Goal: Task Accomplishment & Management: Manage account settings

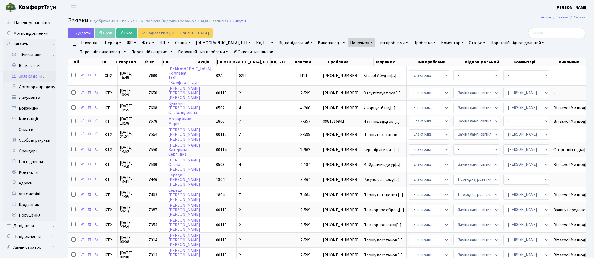
select select "25"
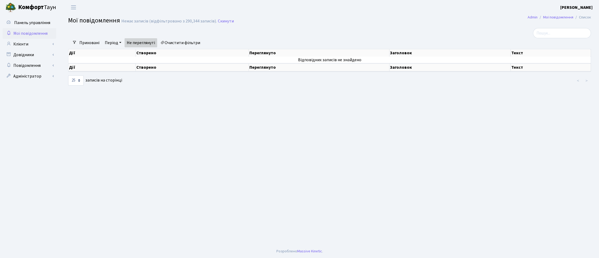
select select "25"
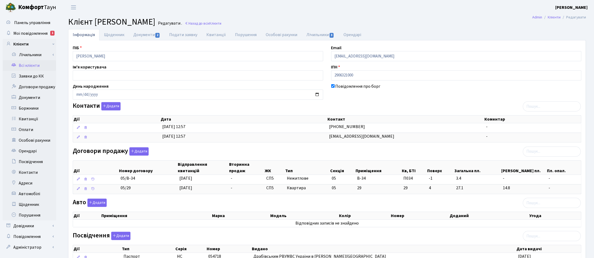
click at [27, 62] on link "Всі клієнти" at bounding box center [29, 65] width 53 height 11
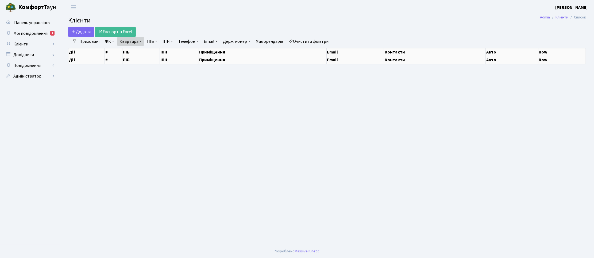
select select "25"
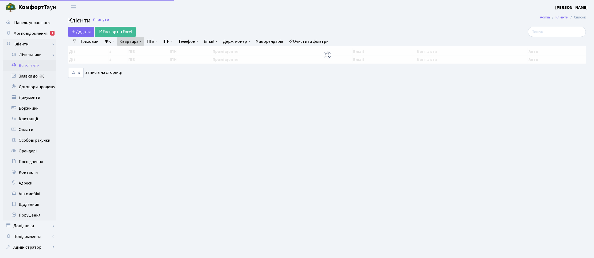
drag, startPoint x: 139, startPoint y: 40, endPoint x: 139, endPoint y: 47, distance: 7.0
click at [139, 40] on link "Квартира" at bounding box center [130, 41] width 26 height 9
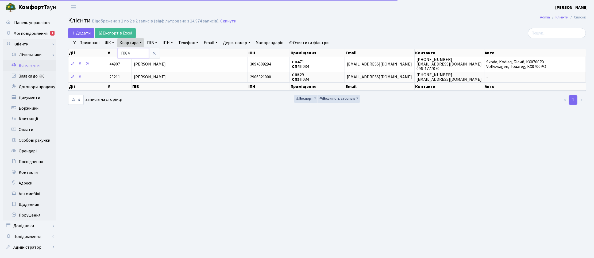
drag, startPoint x: 133, startPoint y: 51, endPoint x: 118, endPoint y: 51, distance: 14.4
click at [118, 51] on input "П034" at bounding box center [133, 53] width 31 height 10
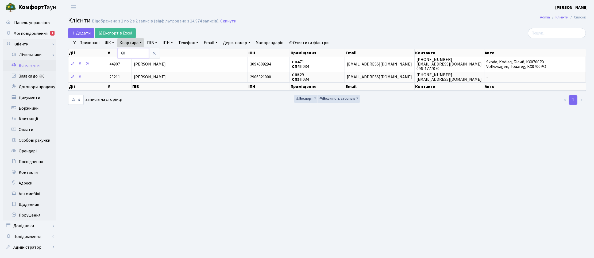
type input "60"
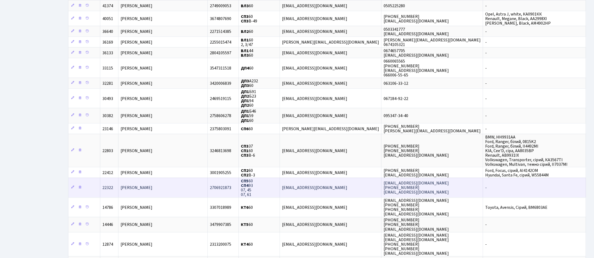
scroll to position [602, 0]
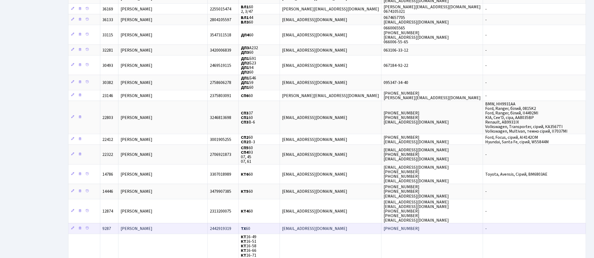
click at [172, 223] on td "Кадір Дана Хуссейн" at bounding box center [162, 228] width 89 height 11
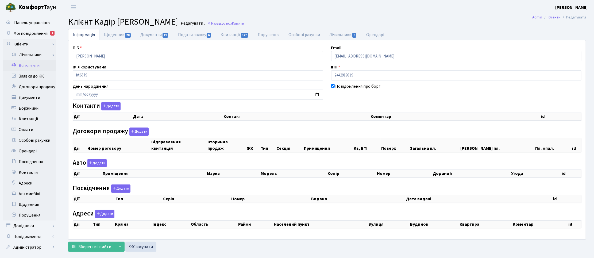
checkbox input "true"
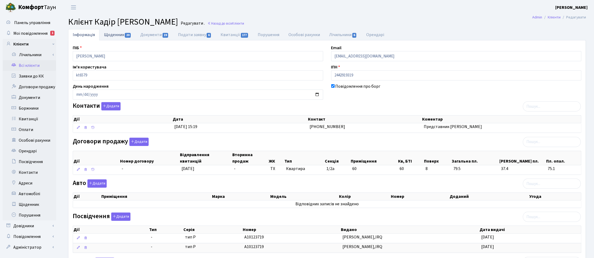
click at [118, 34] on link "Щоденник 20" at bounding box center [118, 34] width 36 height 11
select select "25"
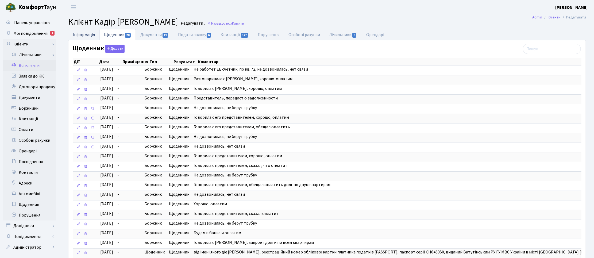
click at [88, 32] on link "Інформація" at bounding box center [83, 34] width 31 height 11
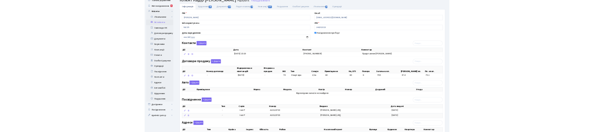
scroll to position [33, 0]
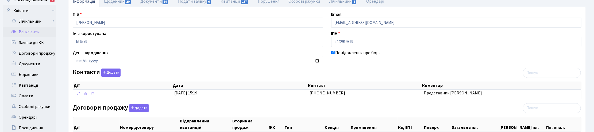
click at [420, 4] on ul "Інформація Щоденник 20 Документи 19 Подати заявку 6 Квитанції 177 Порушення Осо…" at bounding box center [327, 1] width 518 height 11
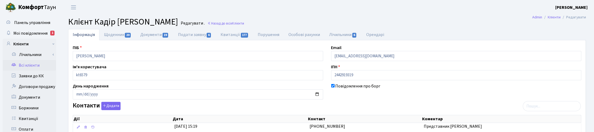
click at [30, 33] on span "Мої повідомлення" at bounding box center [30, 33] width 34 height 6
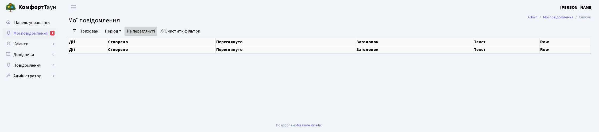
select select "25"
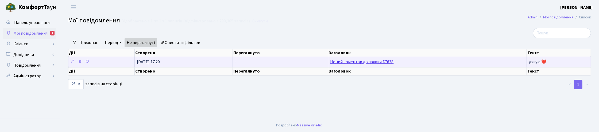
click at [339, 63] on link "Новий коментар до заявки #7638" at bounding box center [362, 62] width 63 height 6
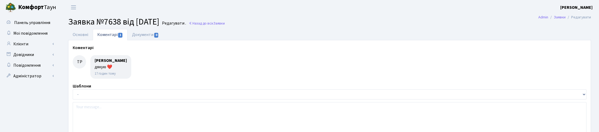
select select "17663"
select select "40"
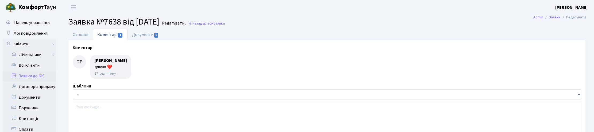
type input "[DATE]"
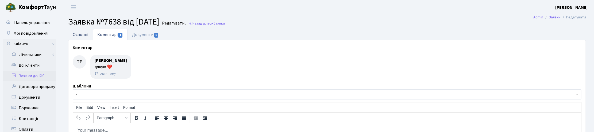
click at [77, 33] on link "Основні" at bounding box center [80, 34] width 25 height 11
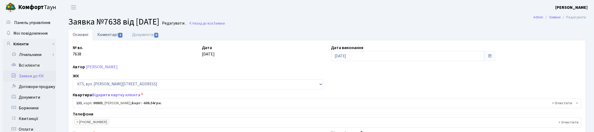
click at [111, 33] on link "Коментарі 1" at bounding box center [110, 34] width 35 height 11
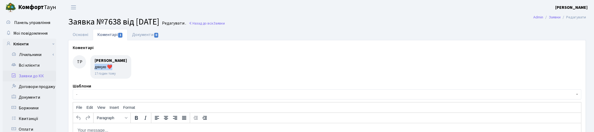
drag, startPoint x: 120, startPoint y: 64, endPoint x: 91, endPoint y: 65, distance: 28.1
click at [91, 65] on div "Табачук Роман Віталійович дякую ❤️ 17 годин тому" at bounding box center [110, 67] width 41 height 24
copy div "дякую ❤️"
drag, startPoint x: 366, startPoint y: 25, endPoint x: 398, endPoint y: 17, distance: 33.2
click at [368, 27] on h2 "Заявка №7638 від 03.09.2025 Редагувати . Назад до всіх Заявки" at bounding box center [327, 22] width 518 height 10
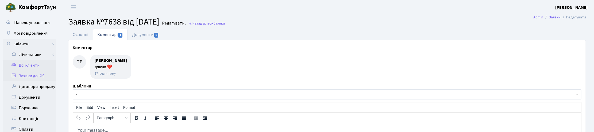
click at [28, 66] on link "Всі клієнти" at bounding box center [29, 65] width 53 height 11
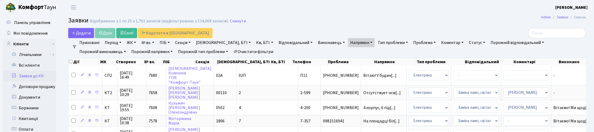
select select "25"
click at [29, 62] on link "Всі клієнти" at bounding box center [29, 65] width 53 height 11
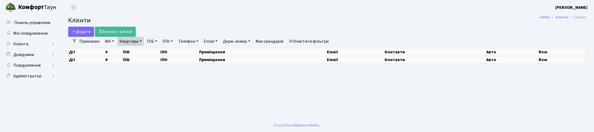
select select "25"
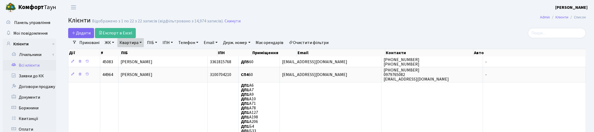
click at [139, 43] on link "Квартира" at bounding box center [130, 42] width 26 height 9
click at [134, 52] on input "60" at bounding box center [133, 53] width 31 height 10
type input "6"
type input "158"
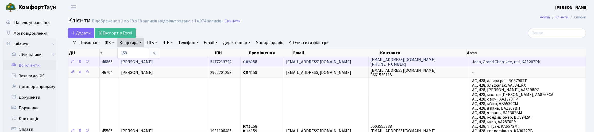
click at [153, 62] on span "[PERSON_NAME]" at bounding box center [137, 62] width 32 height 6
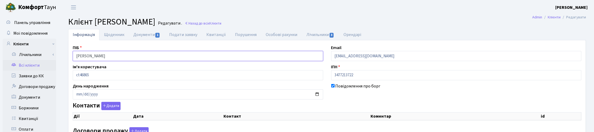
drag, startPoint x: 128, startPoint y: 55, endPoint x: 65, endPoint y: 52, distance: 63.5
checkbox input "true"
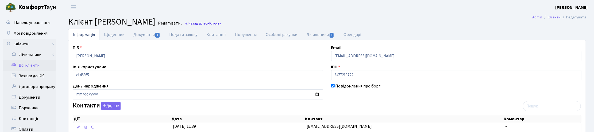
click at [221, 25] on link "Назад до всіх Клієнти" at bounding box center [203, 23] width 37 height 5
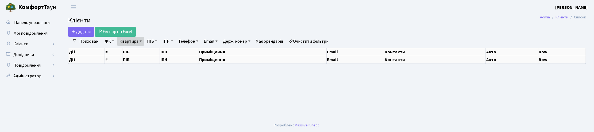
select select "25"
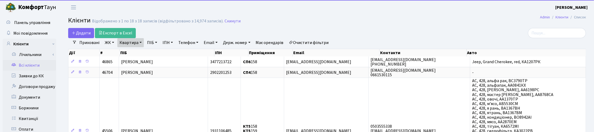
click at [136, 42] on link "Квартира" at bounding box center [130, 42] width 26 height 9
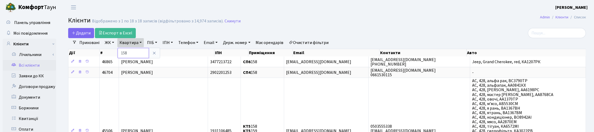
click at [131, 55] on input "158" at bounding box center [133, 53] width 31 height 10
type input "147"
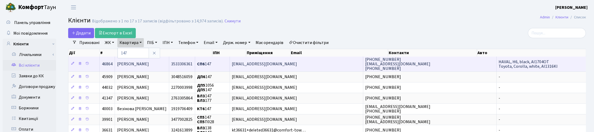
click at [149, 63] on span "Мельник Юлія Євгенівна" at bounding box center [133, 64] width 32 height 6
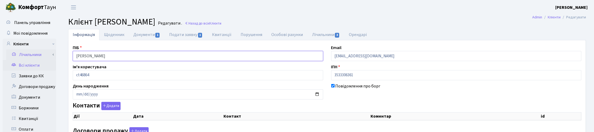
drag, startPoint x: 132, startPoint y: 53, endPoint x: 39, endPoint y: 49, distance: 93.2
checkbox input "true"
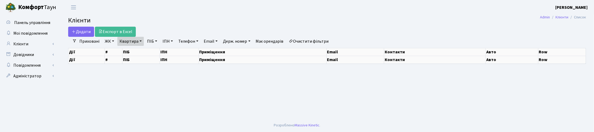
select select "25"
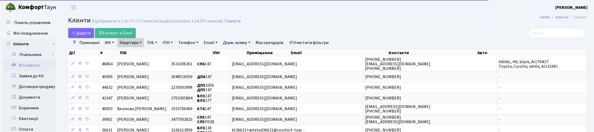
click at [137, 42] on link "Квартира" at bounding box center [130, 42] width 26 height 9
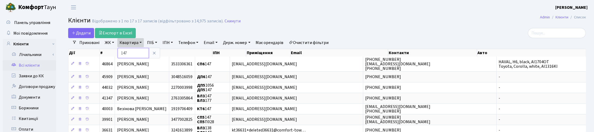
click at [129, 53] on input "147" at bounding box center [133, 53] width 31 height 10
drag, startPoint x: 129, startPoint y: 53, endPoint x: 119, endPoint y: 53, distance: 9.9
click at [119, 53] on input "147" at bounding box center [133, 53] width 31 height 10
type input "60"
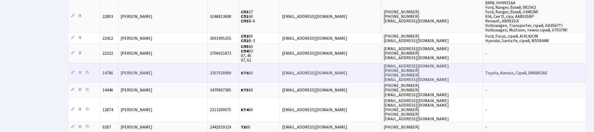
scroll to position [736, 0]
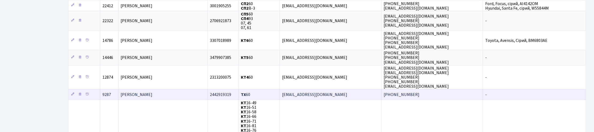
click at [152, 92] on span "[PERSON_NAME]" at bounding box center [137, 95] width 32 height 6
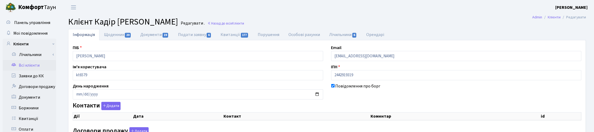
checkbox input "true"
select select "25"
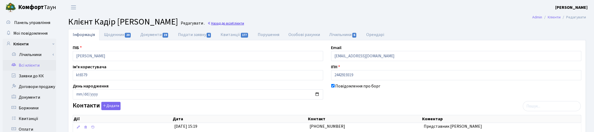
click at [213, 23] on link "Назад до всіх Клієнти" at bounding box center [226, 23] width 37 height 5
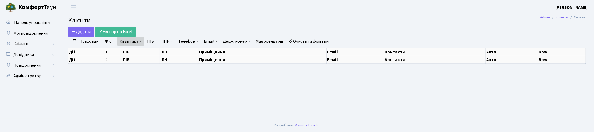
select select "25"
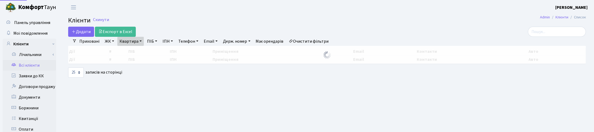
click at [140, 39] on link "Квартира" at bounding box center [130, 41] width 26 height 9
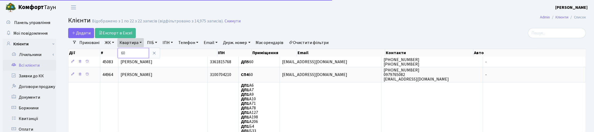
click at [135, 52] on input "60" at bounding box center [133, 53] width 31 height 10
type input "6"
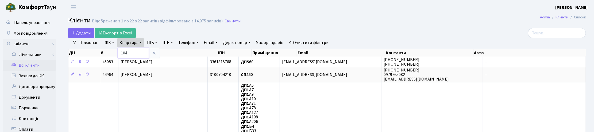
type input "104"
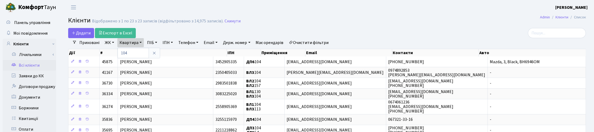
click at [112, 43] on link "ЖК" at bounding box center [110, 42] width 14 height 9
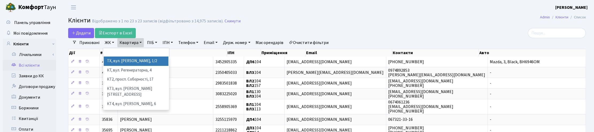
click at [115, 61] on li "ТХ, вул. Ділова, 1/2" at bounding box center [136, 61] width 65 height 9
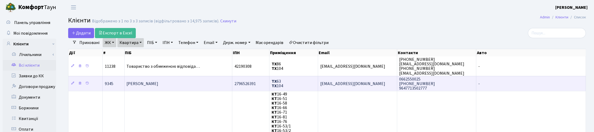
click at [143, 82] on span "[PERSON_NAME]" at bounding box center [143, 84] width 32 height 6
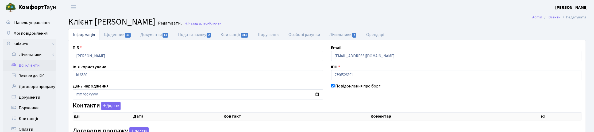
checkbox input "true"
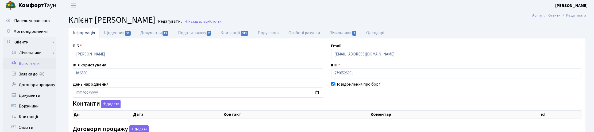
select select "25"
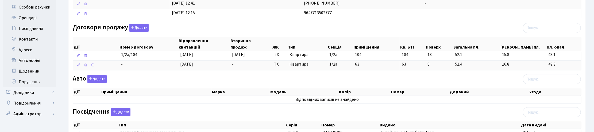
scroll to position [134, 0]
click at [269, 26] on div "Договори продажу Додати Дії Номер договору Відправлення квитанцій Вторинна прод…" at bounding box center [327, 47] width 517 height 49
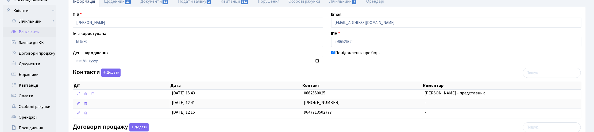
scroll to position [0, 0]
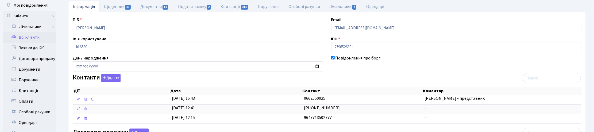
scroll to position [67, 0]
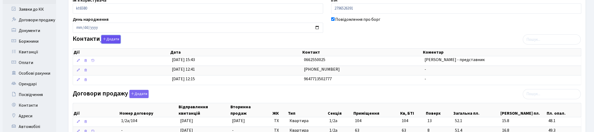
click at [111, 40] on button "Додати" at bounding box center [110, 39] width 19 height 8
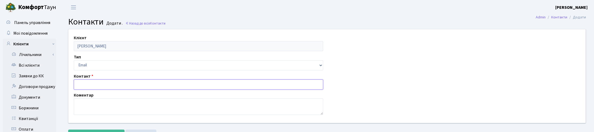
click at [79, 85] on input "text" at bounding box center [199, 85] width 250 height 10
paste input "[EMAIL_ADDRESS][DOMAIN_NAME]>"
click at [102, 101] on textarea at bounding box center [199, 107] width 250 height 17
click at [118, 84] on input "imezhenska23@ukr.net>" at bounding box center [199, 85] width 250 height 10
type input "imezhenska23@ukr.net"
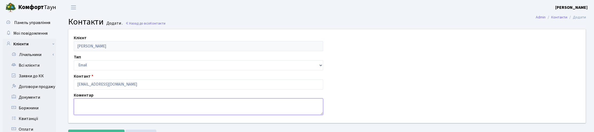
click at [103, 102] on textarea at bounding box center [199, 107] width 250 height 17
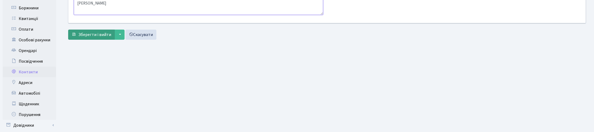
type textarea "Ірина"
click at [98, 35] on span "Зберегти і вийти" at bounding box center [94, 35] width 33 height 6
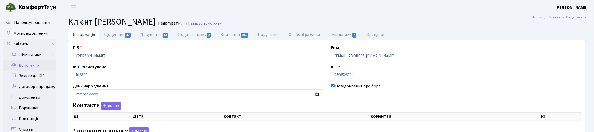
checkbox input "true"
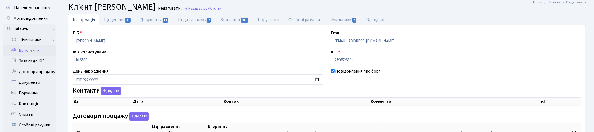
select select "25"
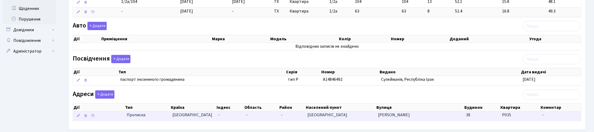
scroll to position [225, 0]
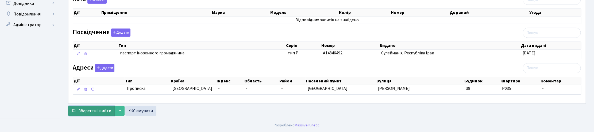
click at [103, 113] on span "Зберегти і вийти" at bounding box center [94, 111] width 33 height 6
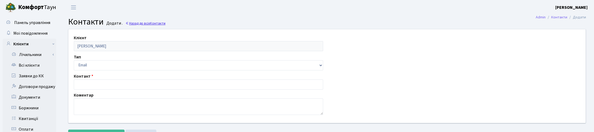
click at [137, 22] on link "Назад до всіх Контакти" at bounding box center [145, 23] width 40 height 5
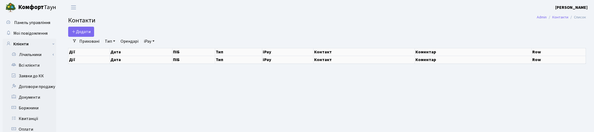
select select "25"
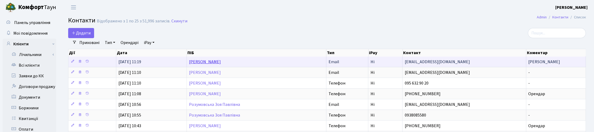
click at [221, 62] on link "[PERSON_NAME]" at bounding box center [205, 62] width 32 height 6
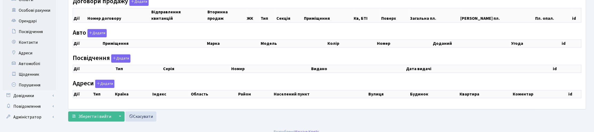
checkbox input "true"
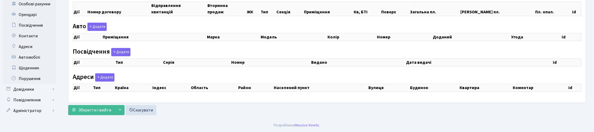
select select "25"
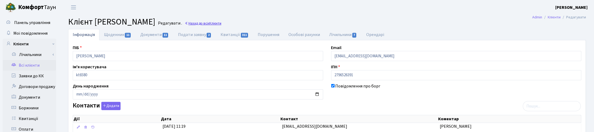
click at [221, 23] on span "Клієнти" at bounding box center [215, 23] width 12 height 5
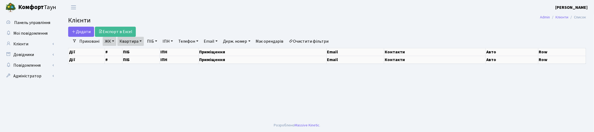
select select "25"
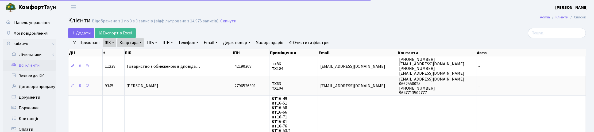
click at [141, 40] on link "Квартира" at bounding box center [130, 42] width 26 height 9
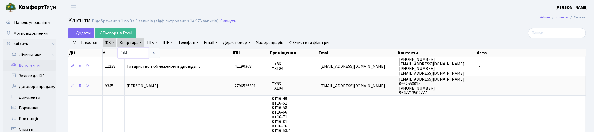
click at [127, 56] on input "104" at bounding box center [133, 53] width 31 height 10
type input "1"
type input "60"
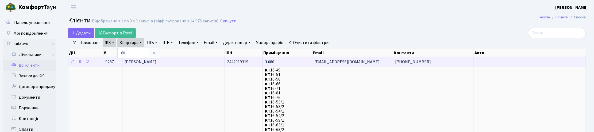
click at [155, 65] on span "[PERSON_NAME]" at bounding box center [141, 62] width 32 height 6
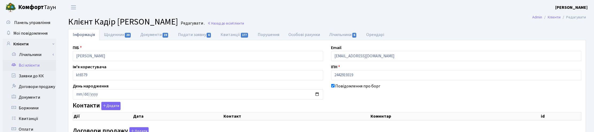
checkbox input "true"
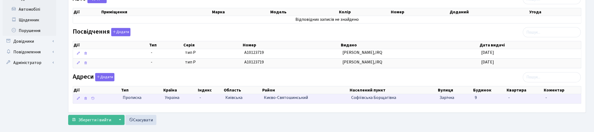
scroll to position [196, 0]
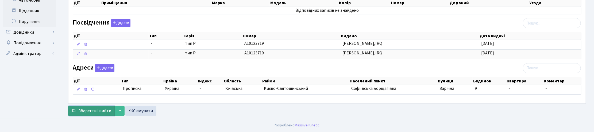
click at [91, 110] on span "Зберегти і вийти" at bounding box center [94, 111] width 33 height 6
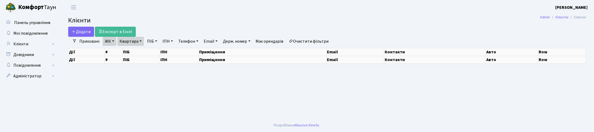
select select "25"
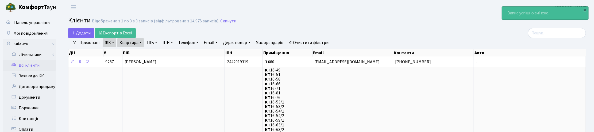
click at [112, 41] on link "ЖК" at bounding box center [110, 42] width 14 height 9
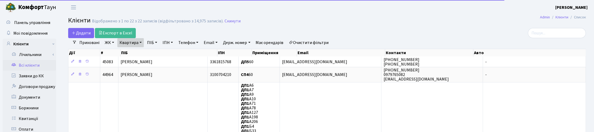
click at [135, 43] on link "Квартира" at bounding box center [130, 42] width 26 height 9
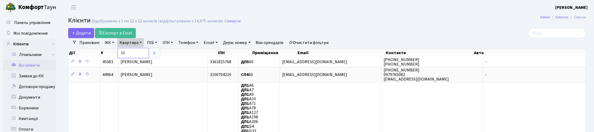
drag, startPoint x: 131, startPoint y: 53, endPoint x: 120, endPoint y: 52, distance: 11.5
click at [120, 52] on input "60" at bounding box center [133, 53] width 31 height 10
type input "14"
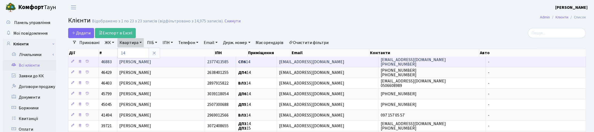
click at [151, 64] on span "Сироватко Людмила Іванівна" at bounding box center [136, 62] width 32 height 6
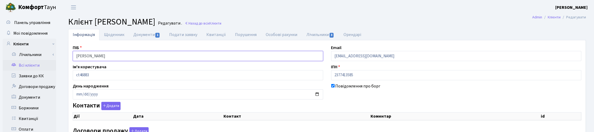
drag, startPoint x: 132, startPoint y: 56, endPoint x: 58, endPoint y: 55, distance: 73.6
checkbox input "true"
select select "25"
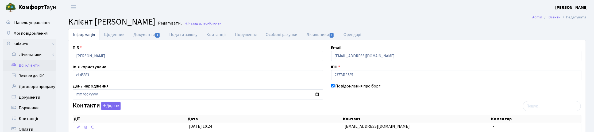
click at [261, 26] on h2 "Клієнт [PERSON_NAME] . Назад до всіх Клієнти" at bounding box center [327, 22] width 518 height 10
click at [221, 25] on span "Клієнти" at bounding box center [215, 23] width 12 height 5
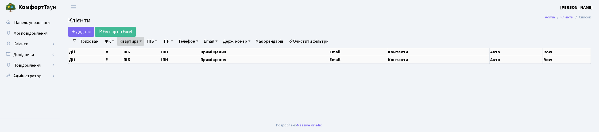
select select "25"
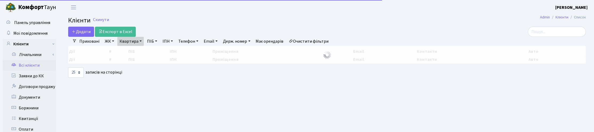
click at [136, 40] on link "Квартира" at bounding box center [130, 41] width 26 height 9
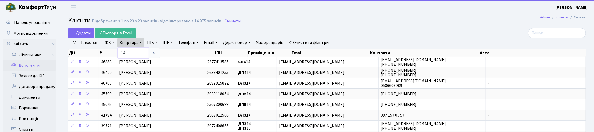
click at [133, 53] on input "14" at bounding box center [133, 53] width 31 height 10
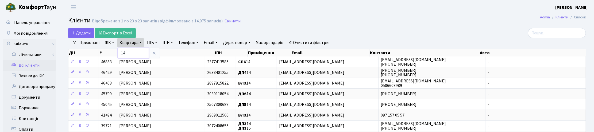
type input "1"
type input "299"
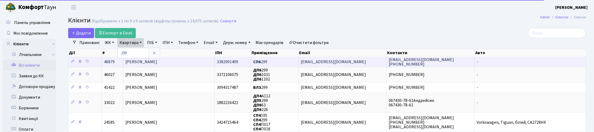
click at [145, 66] on td "Шишкіна Надія Василівна" at bounding box center [169, 62] width 92 height 10
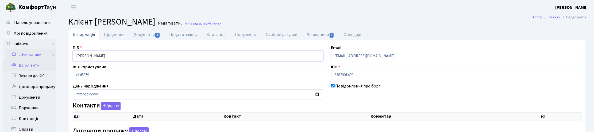
drag, startPoint x: 127, startPoint y: 55, endPoint x: 28, endPoint y: 59, distance: 98.2
checkbox input "true"
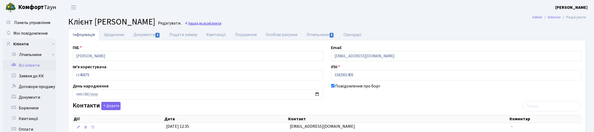
click at [221, 22] on link "Назад до всіх Клієнти" at bounding box center [203, 23] width 37 height 5
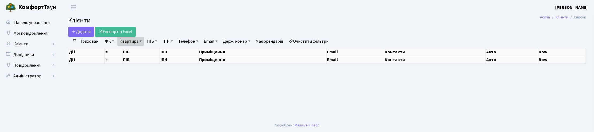
select select "25"
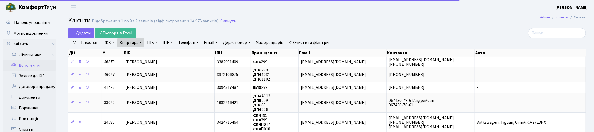
drag, startPoint x: 136, startPoint y: 40, endPoint x: 137, endPoint y: 52, distance: 12.0
click at [136, 40] on link "Квартира" at bounding box center [130, 42] width 26 height 9
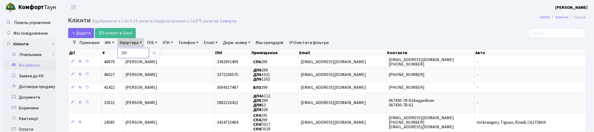
click at [137, 55] on input "299" at bounding box center [133, 53] width 31 height 10
type input "2"
type input "109"
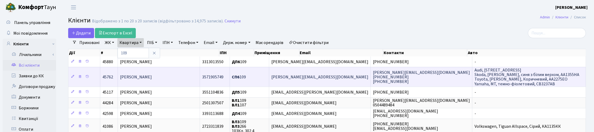
click at [150, 74] on td "Барабаш Катерина Ігорівна" at bounding box center [159, 77] width 82 height 20
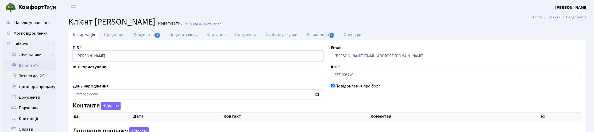
drag, startPoint x: 129, startPoint y: 56, endPoint x: 42, endPoint y: 60, distance: 87.3
select select "25"
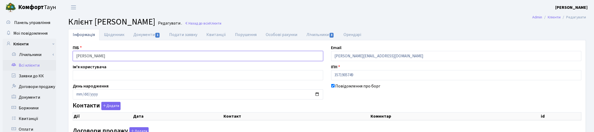
select select "25"
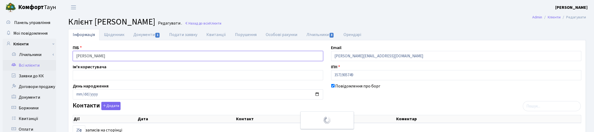
checkbox input "true"
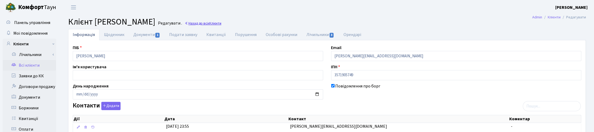
click at [221, 24] on span "Клієнти" at bounding box center [215, 23] width 12 height 5
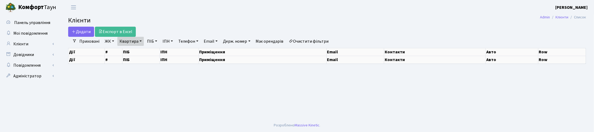
select select "25"
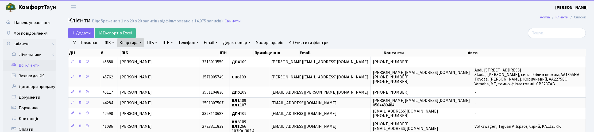
click at [137, 39] on link "Квартира" at bounding box center [130, 42] width 26 height 9
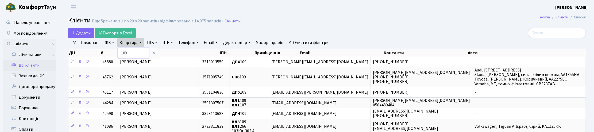
click at [137, 51] on input "109" at bounding box center [133, 53] width 31 height 10
type input "144"
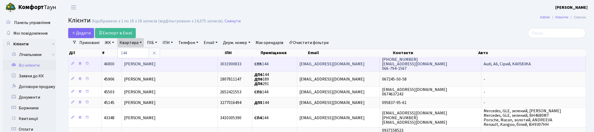
click at [156, 64] on span "[PERSON_NAME]" at bounding box center [140, 64] width 32 height 6
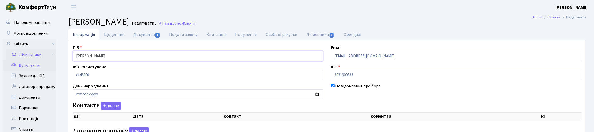
drag, startPoint x: 124, startPoint y: 55, endPoint x: 47, endPoint y: 55, distance: 77.0
checkbox input "true"
select select "25"
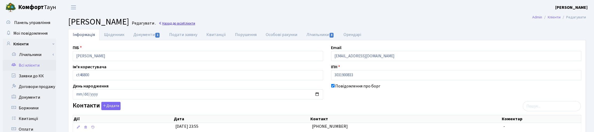
click at [195, 23] on span "Клієнти" at bounding box center [189, 23] width 12 height 5
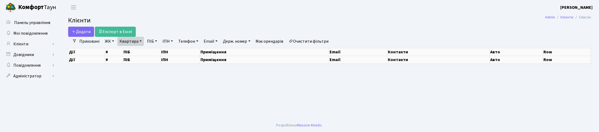
select select "25"
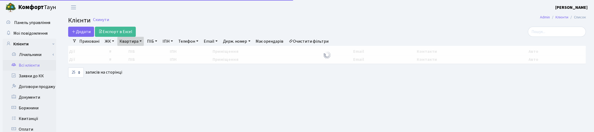
click at [139, 40] on link "Квартира" at bounding box center [130, 41] width 26 height 9
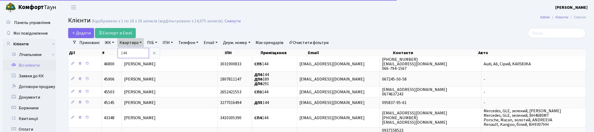
click at [134, 50] on input "144" at bounding box center [133, 53] width 31 height 10
drag, startPoint x: 130, startPoint y: 51, endPoint x: 110, endPoint y: 48, distance: 20.2
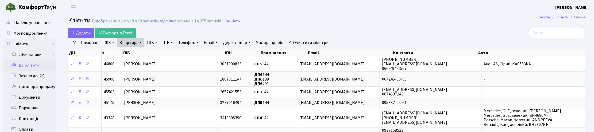
click at [132, 43] on link "Квартира" at bounding box center [130, 42] width 26 height 9
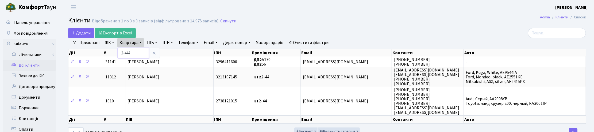
type input "2-444"
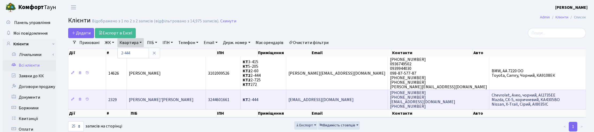
click at [153, 97] on span "[PERSON_NAME]'[PERSON_NAME]" at bounding box center [161, 100] width 65 height 6
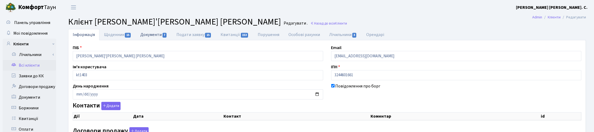
checkbox input "true"
select select "25"
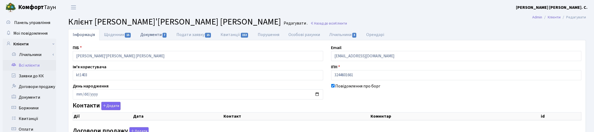
select select "25"
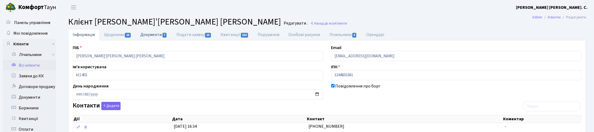
click at [152, 33] on link "Документи 7" at bounding box center [154, 34] width 36 height 11
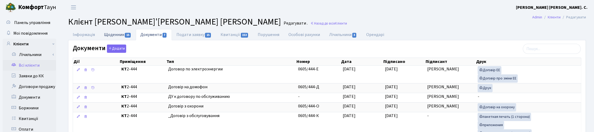
click at [109, 34] on link "Щоденник 15" at bounding box center [118, 34] width 36 height 11
select select "25"
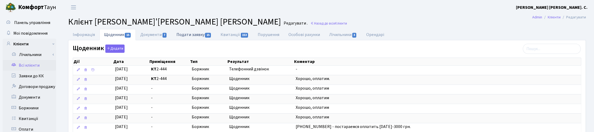
click at [197, 34] on link "Подати заявку 15" at bounding box center [194, 34] width 44 height 11
select select "25"
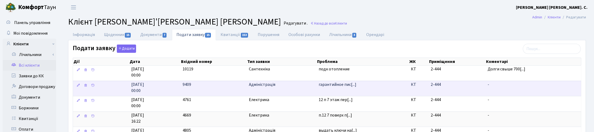
click at [254, 89] on td "Адміністрація" at bounding box center [282, 89] width 70 height 16
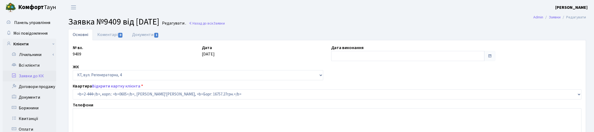
select select "1458"
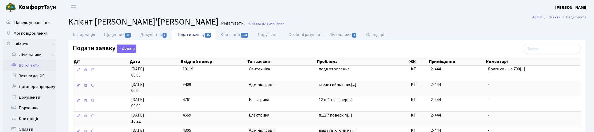
click at [252, 20] on h2 "Клієнт Григор'єва Ірина Сергіївна Редагувати . Назад до всіх Клієнти" at bounding box center [327, 22] width 518 height 10
click at [273, 22] on span "Клієнти" at bounding box center [279, 23] width 12 height 5
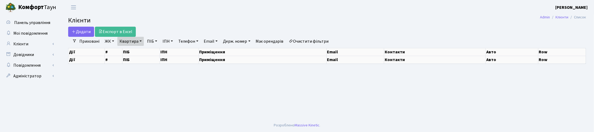
select select "25"
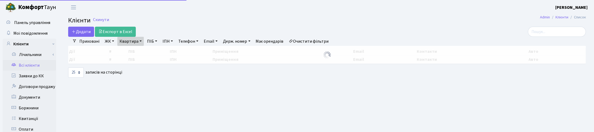
drag, startPoint x: 139, startPoint y: 42, endPoint x: 138, endPoint y: 47, distance: 5.4
click at [139, 42] on link "Квартира" at bounding box center [130, 41] width 26 height 9
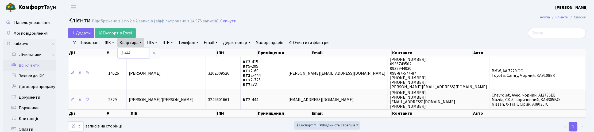
drag, startPoint x: 136, startPoint y: 54, endPoint x: 117, endPoint y: 54, distance: 19.3
click at [117, 54] on div "Додати Експорт в Excel Фільтри Приховані ЖК ТХ, вул. [PERSON_NAME], 1/2 КТ, вул…" at bounding box center [327, 80] width 526 height 104
click at [133, 44] on link "Квартира" at bounding box center [130, 42] width 26 height 9
type input "170"
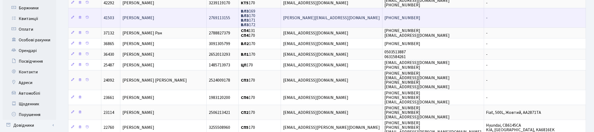
scroll to position [134, 0]
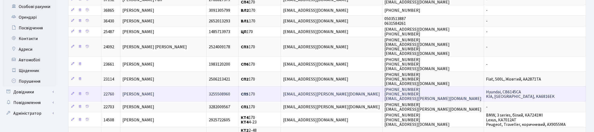
click at [140, 93] on span "[PERSON_NAME]" at bounding box center [139, 94] width 32 height 6
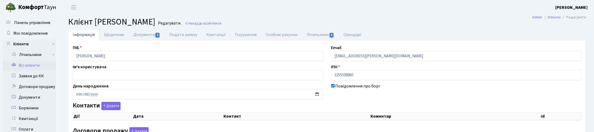
checkbox input "true"
select select "25"
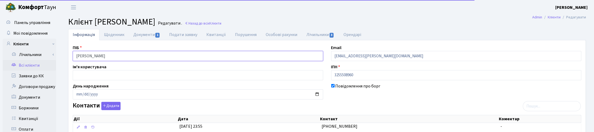
drag, startPoint x: 147, startPoint y: 56, endPoint x: 71, endPoint y: 57, distance: 76.2
click at [71, 57] on div "ПІБ Однодворець Ірина Олександрівна" at bounding box center [198, 53] width 259 height 17
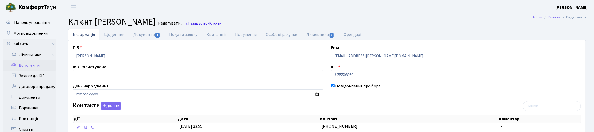
click at [221, 23] on span "Клієнти" at bounding box center [215, 23] width 12 height 5
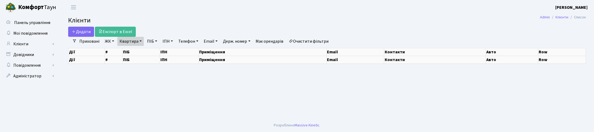
select select "25"
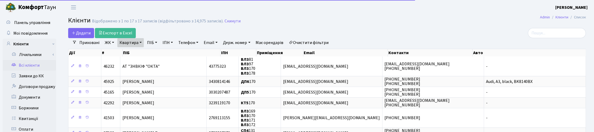
click at [140, 41] on link "Квартира" at bounding box center [130, 42] width 26 height 9
click at [134, 52] on input "170" at bounding box center [133, 53] width 31 height 10
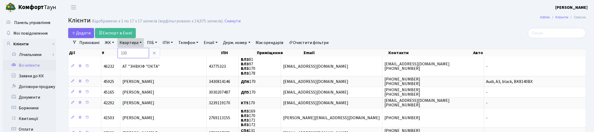
type input "133"
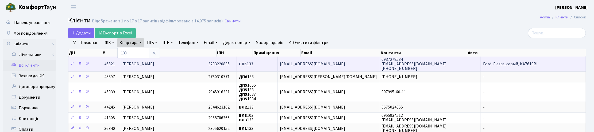
click at [147, 64] on span "Чаус Олексій Вікторович" at bounding box center [139, 64] width 32 height 6
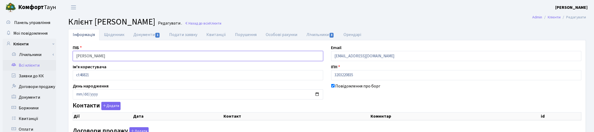
drag, startPoint x: 112, startPoint y: 57, endPoint x: 58, endPoint y: 56, distance: 53.5
checkbox input "true"
select select "25"
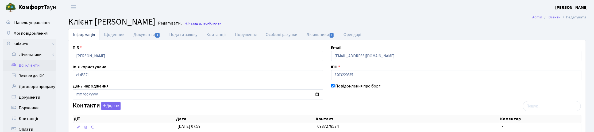
click at [221, 22] on link "Назад до всіх Клієнти" at bounding box center [203, 23] width 37 height 5
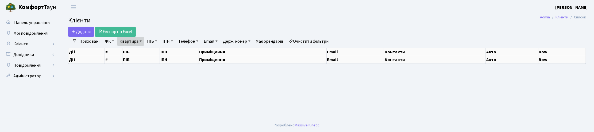
select select "25"
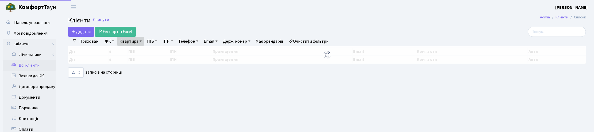
drag, startPoint x: 138, startPoint y: 41, endPoint x: 138, endPoint y: 45, distance: 4.0
click at [138, 41] on link "Квартира" at bounding box center [130, 41] width 26 height 9
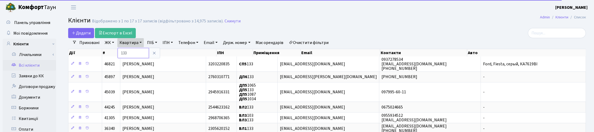
drag, startPoint x: 136, startPoint y: 49, endPoint x: 118, endPoint y: 50, distance: 17.5
click at [118, 50] on input "133" at bounding box center [133, 53] width 31 height 10
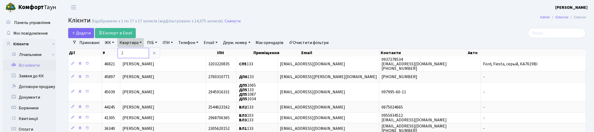
type input "2"
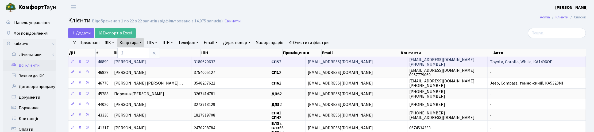
click at [164, 64] on td "Бичок Денис Григорович" at bounding box center [152, 62] width 80 height 10
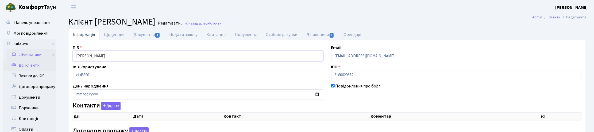
drag, startPoint x: 128, startPoint y: 55, endPoint x: 47, endPoint y: 58, distance: 80.5
select select "25"
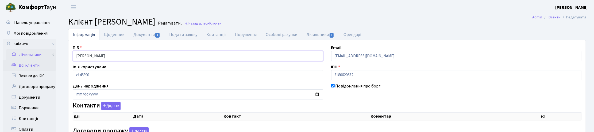
select select "25"
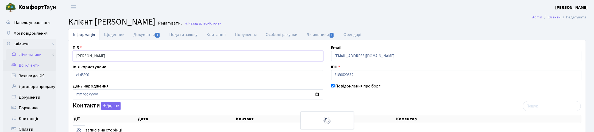
checkbox input "true"
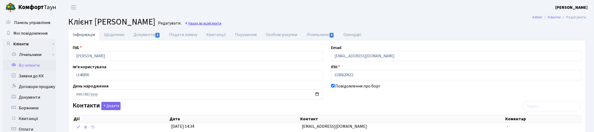
click at [221, 22] on link "Назад до всіх Клієнти" at bounding box center [203, 23] width 37 height 5
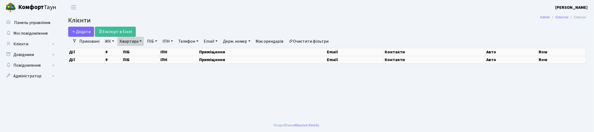
select select "25"
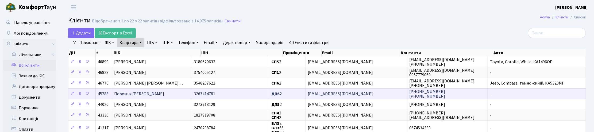
click at [157, 93] on span "Порожня [PERSON_NAME]" at bounding box center [139, 94] width 50 height 6
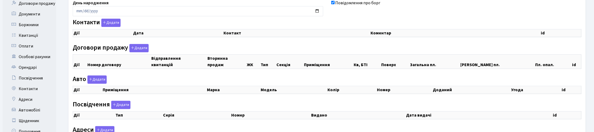
scroll to position [100, 0]
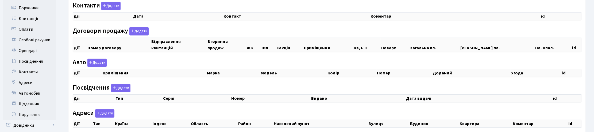
checkbox input "true"
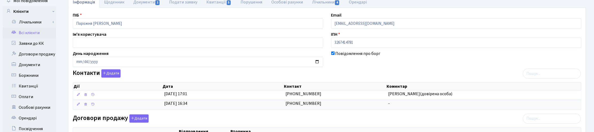
scroll to position [0, 0]
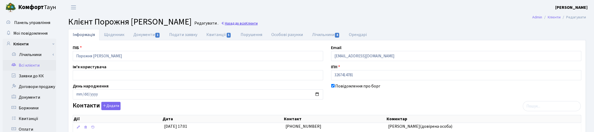
click at [258, 23] on link "Назад до всіх Клієнти" at bounding box center [239, 23] width 37 height 5
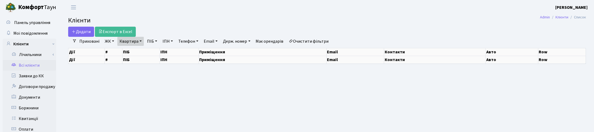
select select "25"
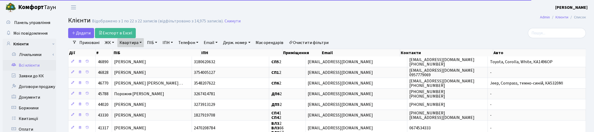
click at [137, 42] on link "Квартира" at bounding box center [130, 42] width 26 height 9
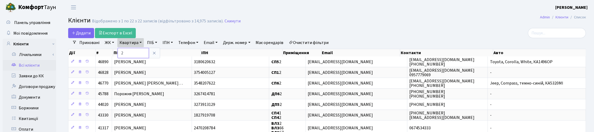
click at [133, 50] on input "2" at bounding box center [133, 53] width 31 height 10
type input "33"
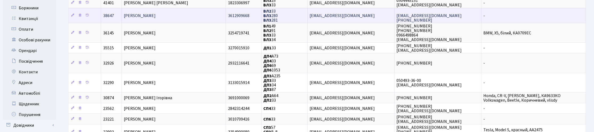
scroll to position [134, 0]
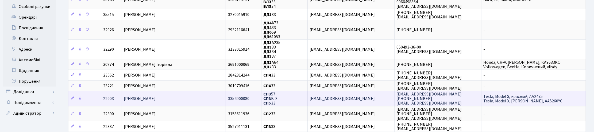
click at [156, 97] on span "[PERSON_NAME]" at bounding box center [140, 99] width 32 height 6
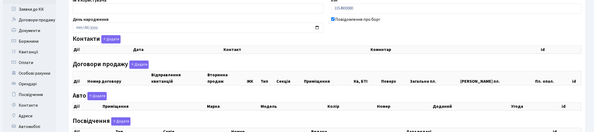
checkbox input "true"
select select "25"
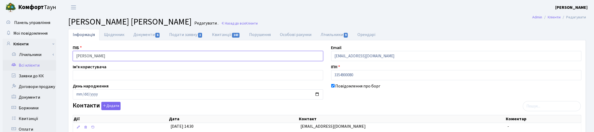
drag, startPoint x: 153, startPoint y: 54, endPoint x: 60, endPoint y: 53, distance: 92.8
click at [258, 23] on link "Назад до всіх Клієнти" at bounding box center [239, 23] width 37 height 5
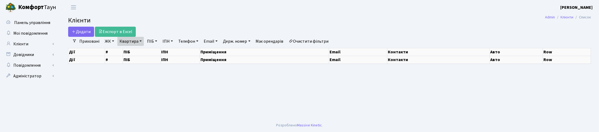
select select "25"
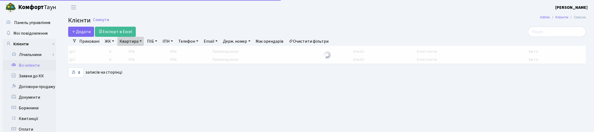
drag, startPoint x: 139, startPoint y: 40, endPoint x: 137, endPoint y: 45, distance: 6.3
click at [139, 40] on link "Квартира" at bounding box center [130, 41] width 26 height 9
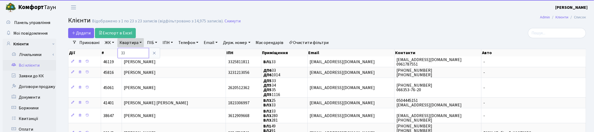
click at [133, 51] on input "33" at bounding box center [133, 53] width 31 height 10
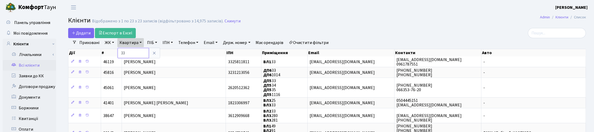
type input "3"
type input "220"
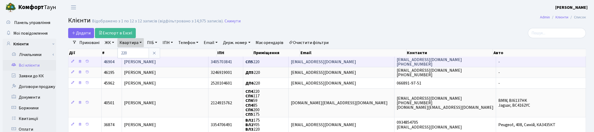
click at [156, 62] on span "Щербина Марія Олексіївна" at bounding box center [140, 62] width 32 height 6
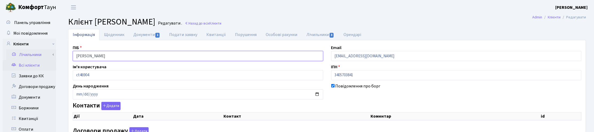
drag, startPoint x: 112, startPoint y: 53, endPoint x: 52, endPoint y: 52, distance: 59.1
select select "25"
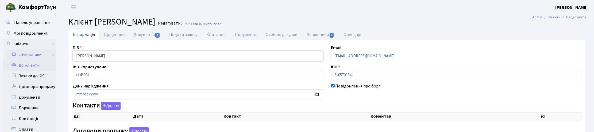
select select "25"
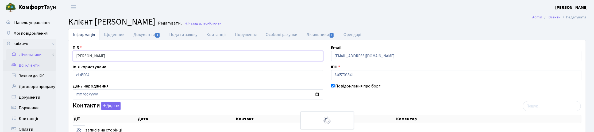
checkbox input "true"
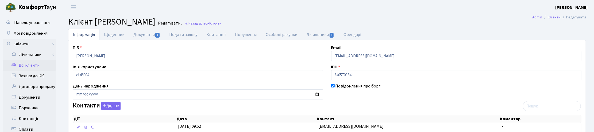
click at [245, 20] on h2 "Клієнт Щербина Марія Олексіївна Редагувати . Назад до всіх Клієнти" at bounding box center [327, 22] width 518 height 10
click at [221, 24] on link "Назад до всіх Клієнти" at bounding box center [203, 23] width 37 height 5
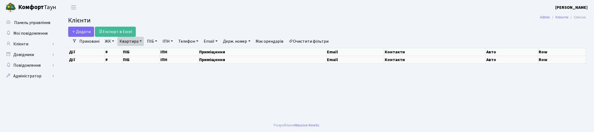
select select "25"
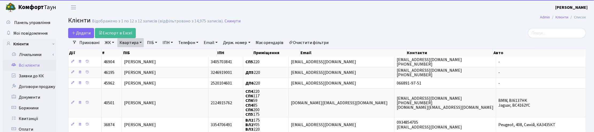
click at [140, 42] on link "Квартира" at bounding box center [130, 42] width 26 height 9
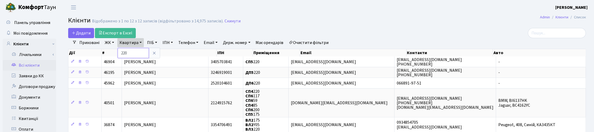
click at [135, 53] on input "220" at bounding box center [133, 53] width 31 height 10
type input "2"
type input "171"
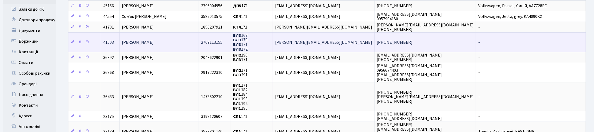
scroll to position [100, 0]
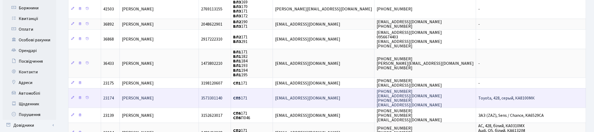
click at [154, 98] on span "[PERSON_NAME]" at bounding box center [138, 98] width 32 height 6
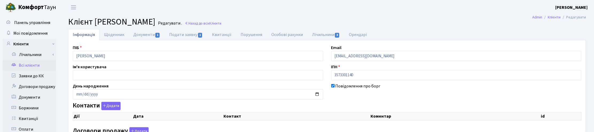
checkbox input "true"
select select "25"
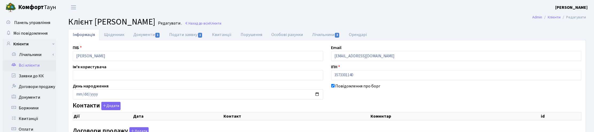
select select "25"
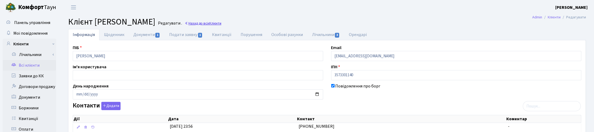
click at [221, 21] on link "Назад до всіх Клієнти" at bounding box center [203, 23] width 37 height 5
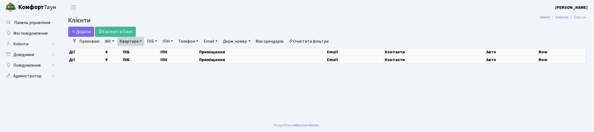
select select "25"
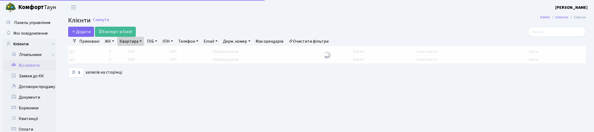
click at [138, 40] on link "Квартира" at bounding box center [130, 41] width 26 height 9
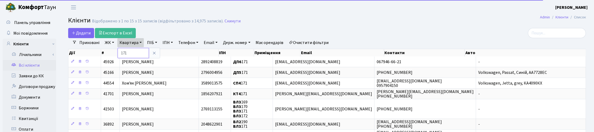
drag, startPoint x: 129, startPoint y: 50, endPoint x: 121, endPoint y: 50, distance: 8.0
click at [121, 50] on input "171" at bounding box center [133, 53] width 31 height 10
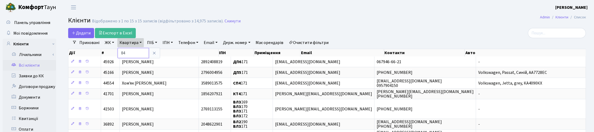
type input "84"
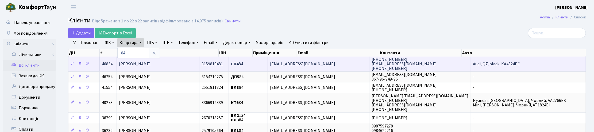
click at [151, 66] on span "Савчук Альона Анатоліївна" at bounding box center [135, 64] width 32 height 6
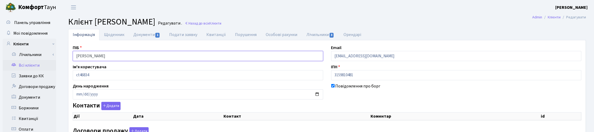
drag, startPoint x: 85, startPoint y: 58, endPoint x: 62, endPoint y: 58, distance: 22.7
checkbox input "true"
select select "25"
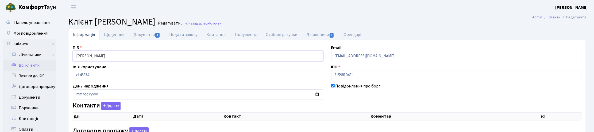
select select "25"
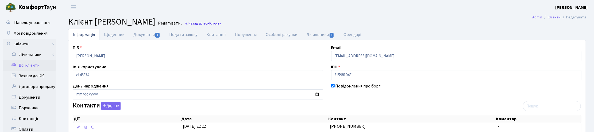
click at [221, 23] on link "Назад до всіх Клієнти" at bounding box center [203, 23] width 37 height 5
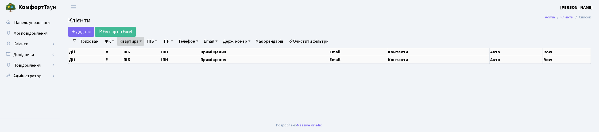
select select "25"
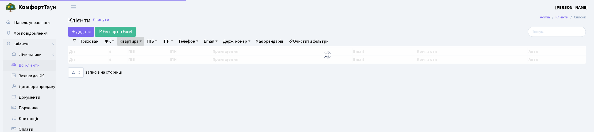
click at [142, 40] on link "Квартира" at bounding box center [130, 41] width 26 height 9
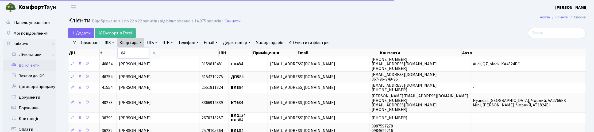
click at [136, 50] on input "84" at bounding box center [133, 53] width 31 height 10
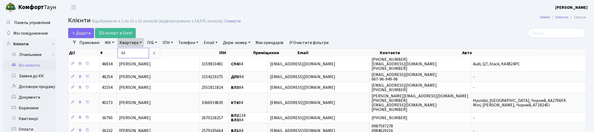
type input "8"
type input "27"
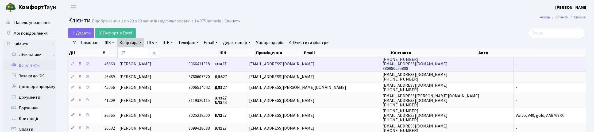
click at [142, 63] on span "[PERSON_NAME]" at bounding box center [136, 64] width 32 height 6
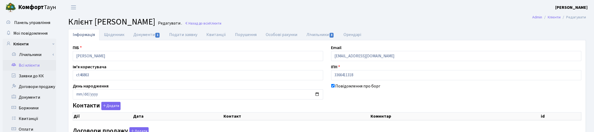
checkbox input "true"
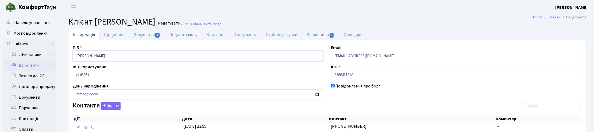
drag, startPoint x: 137, startPoint y: 58, endPoint x: 38, endPoint y: 66, distance: 99.3
click at [221, 24] on link "Назад до всіх Клієнти" at bounding box center [203, 23] width 37 height 5
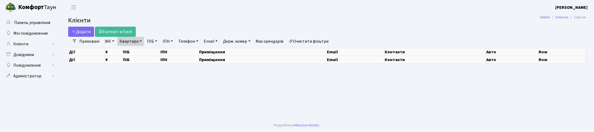
select select "25"
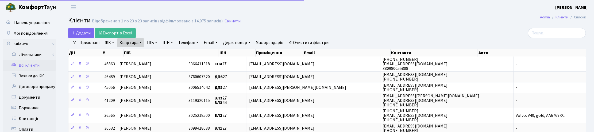
click at [138, 42] on link "Квартира" at bounding box center [130, 42] width 26 height 9
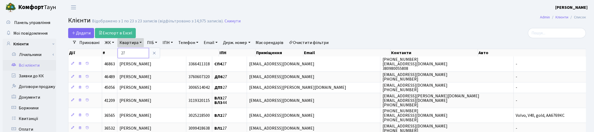
drag, startPoint x: 132, startPoint y: 54, endPoint x: 120, endPoint y: 53, distance: 12.1
click at [120, 53] on input "27" at bounding box center [133, 53] width 31 height 10
type input "57"
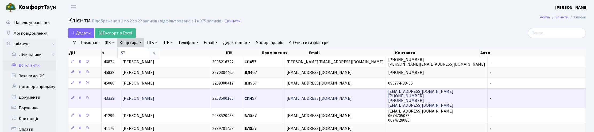
click at [145, 101] on span "[PERSON_NAME]" at bounding box center [139, 99] width 32 height 6
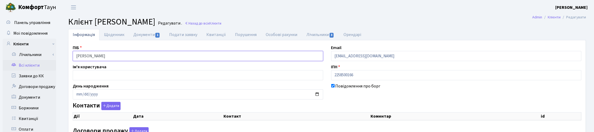
drag, startPoint x: 122, startPoint y: 54, endPoint x: 43, endPoint y: 60, distance: 78.9
select select "25"
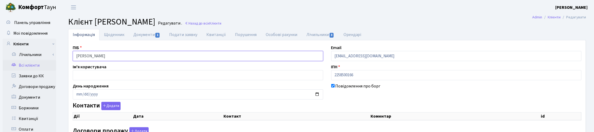
select select "25"
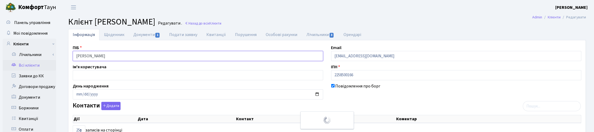
checkbox input "true"
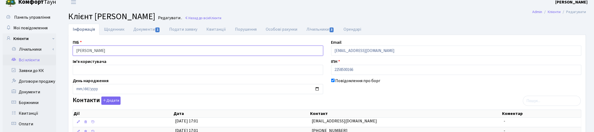
scroll to position [100, 0]
